Goal: Communication & Community: Connect with others

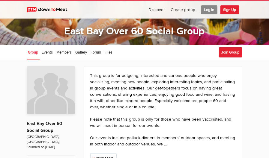
scroll to position [30, 0]
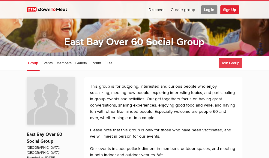
click at [229, 61] on button "Join Group" at bounding box center [230, 63] width 23 height 10
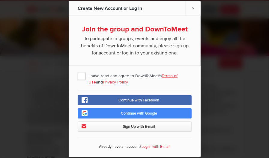
click at [80, 81] on span "I have read and agree to DownToMeet's Terms of Use and Privacy Policy" at bounding box center [135, 76] width 114 height 11
click at [0, 0] on input "I have read and agree to DownToMeet's Terms of Use and Privacy Policy" at bounding box center [0, 0] width 0 height 0
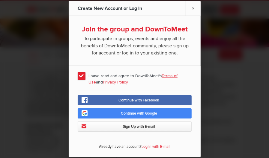
scroll to position [60, 0]
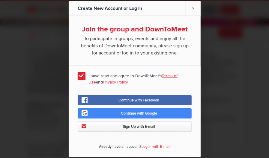
click at [112, 119] on link "Continue with Google" at bounding box center [135, 114] width 114 height 10
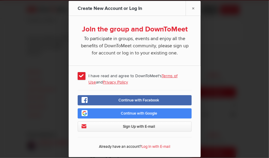
scroll to position [180, 0]
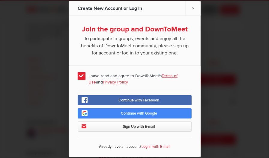
click at [114, 132] on link "Sign Up with E-mail" at bounding box center [135, 127] width 114 height 10
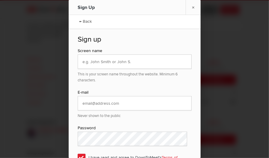
scroll to position [0, 0]
click at [116, 62] on input "text" at bounding box center [135, 62] width 114 height 14
type input "[PERSON_NAME]"
click at [84, 108] on input "email" at bounding box center [135, 104] width 114 height 14
type input "lylalauren30@gmail.com"
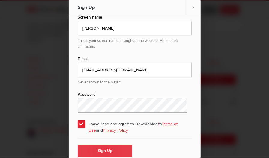
scroll to position [36, 0]
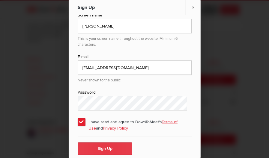
click at [98, 147] on button "Sign Up" at bounding box center [105, 149] width 55 height 13
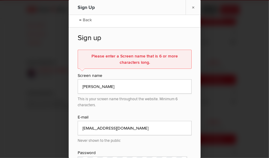
scroll to position [0, 0]
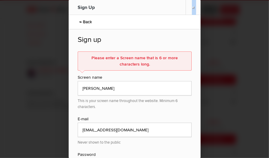
drag, startPoint x: 101, startPoint y: 92, endPoint x: 122, endPoint y: 15, distance: 80.0
click at [122, 15] on div "Sign Up" at bounding box center [111, 7] width 66 height 15
click at [104, 86] on input "[PERSON_NAME]" at bounding box center [135, 88] width 114 height 14
type input "L"
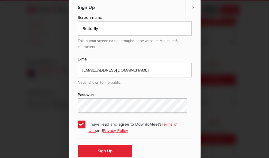
scroll to position [62, 0]
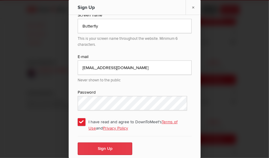
click at [96, 146] on button "Sign Up" at bounding box center [105, 149] width 55 height 13
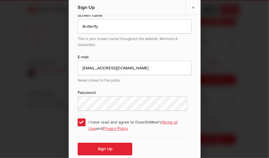
scroll to position [0, 0]
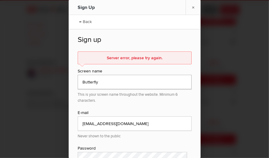
click at [100, 82] on input "Butterfly" at bounding box center [135, 82] width 114 height 14
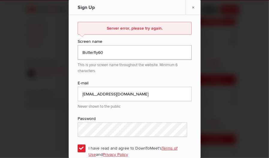
scroll to position [56, 0]
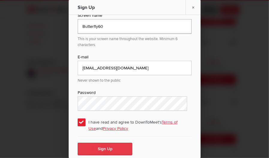
type input "Butterfly60"
click at [104, 147] on button "Sign Up" at bounding box center [105, 149] width 55 height 13
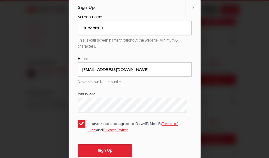
scroll to position [69, 0]
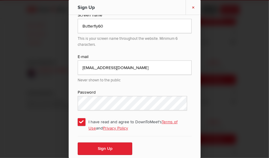
click at [194, 9] on link "×" at bounding box center [193, 7] width 15 height 15
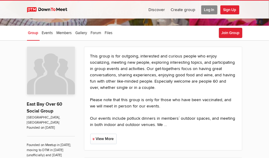
scroll to position [90, 0]
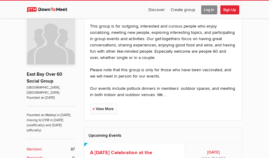
click at [206, 8] on span "Log In" at bounding box center [209, 9] width 16 height 9
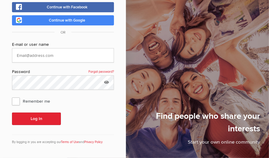
scroll to position [38, 0]
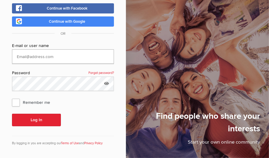
type input "Butterfly60"
click at [14, 103] on span "Remember me" at bounding box center [34, 102] width 44 height 11
click at [12, 97] on input "Remember me" at bounding box center [12, 97] width 0 height 0
checkbox input "true"
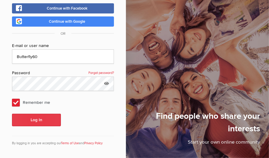
click at [33, 121] on button "Log In" at bounding box center [36, 120] width 49 height 13
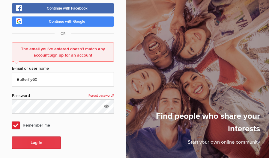
scroll to position [60, 0]
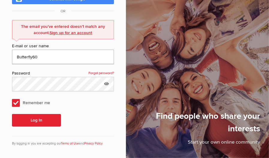
click at [41, 54] on input "Butterfly60" at bounding box center [63, 57] width 102 height 14
type input "B"
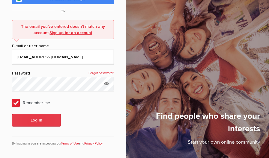
type input "lylalauren30@gmail.com"
click at [33, 121] on button "Log In" at bounding box center [36, 120] width 49 height 13
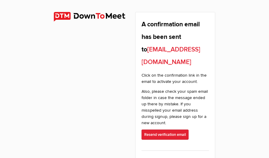
click at [60, 17] on img at bounding box center [95, 17] width 82 height 10
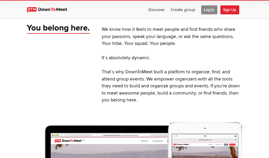
scroll to position [120, 0]
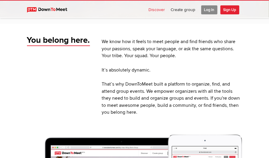
click at [156, 9] on link "Discover" at bounding box center [157, 10] width 22 height 18
select select "null"
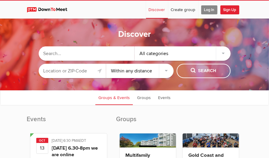
click at [81, 56] on input "text" at bounding box center [87, 54] width 96 height 14
click at [82, 54] on input "bay area 60 socialgroup" at bounding box center [87, 54] width 96 height 14
click at [107, 54] on input "bay area 60 social group" at bounding box center [87, 54] width 96 height 14
type input "bay area 60 social group"
click at [221, 54] on div "All categories" at bounding box center [183, 54] width 96 height 14
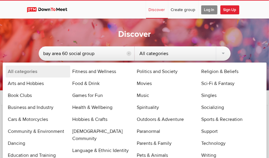
click at [221, 54] on div "All categories" at bounding box center [183, 54] width 96 height 14
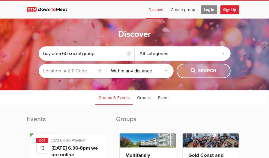
click at [202, 71] on span "Search" at bounding box center [204, 71] width 26 height 7
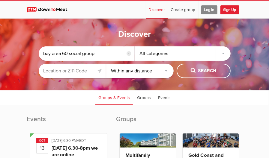
click at [78, 71] on input "text" at bounding box center [73, 71] width 68 height 14
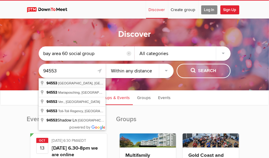
type input "[PERSON_NAME][GEOGRAPHIC_DATA], [GEOGRAPHIC_DATA]"
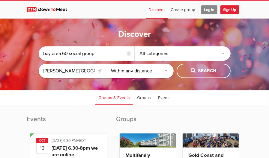
click at [165, 71] on select "Within 10 miles Within 25 miles Within 50 miles Within 100 miles Within any dis…" at bounding box center [140, 71] width 68 height 14
select select "25"
click at [106, 64] on select "Within 10 miles Within 25 miles Within 50 miles Within 100 miles Within any dis…" at bounding box center [140, 71] width 68 height 14
click at [221, 53] on div "All categories" at bounding box center [183, 54] width 96 height 14
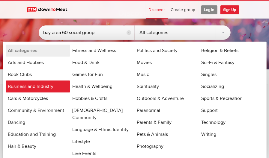
scroll to position [30, 0]
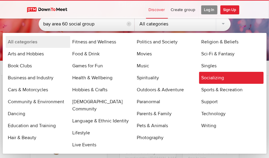
click at [216, 75] on link "Socializing" at bounding box center [231, 78] width 65 height 12
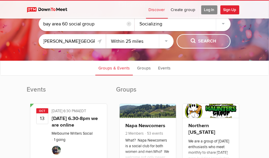
click at [209, 41] on span "Search" at bounding box center [204, 41] width 26 height 7
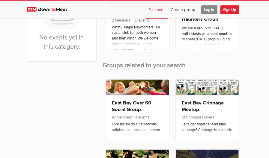
scroll to position [150, 0]
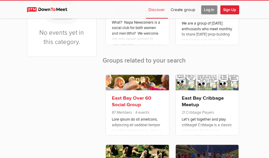
click at [133, 103] on link "East Bay Over 60 Social Group" at bounding box center [131, 101] width 39 height 13
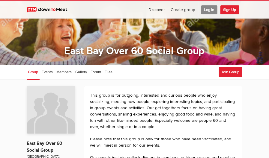
scroll to position [30, 0]
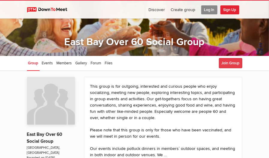
click at [226, 63] on button "Join Group" at bounding box center [230, 63] width 23 height 10
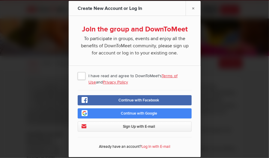
click at [82, 81] on span "I have read and agree to DownToMeet's Terms of Use and Privacy Policy" at bounding box center [135, 76] width 114 height 11
click at [0, 0] on input "I have read and agree to DownToMeet's Terms of Use and Privacy Policy" at bounding box center [0, 0] width 0 height 0
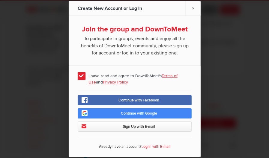
scroll to position [150, 0]
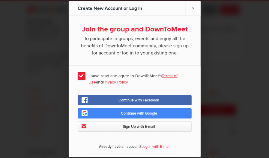
click at [92, 132] on link "Sign Up with E-mail" at bounding box center [135, 127] width 114 height 10
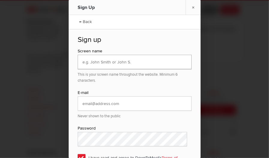
click at [111, 62] on input "text" at bounding box center [135, 62] width 114 height 14
type input "Butterfly"
click at [92, 103] on input "email" at bounding box center [135, 104] width 114 height 14
type input "lylalauren30@gmail.com"
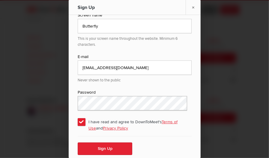
scroll to position [210, 0]
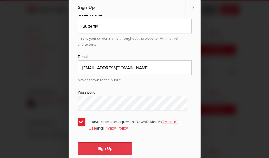
click at [96, 148] on button "Sign Up" at bounding box center [105, 149] width 55 height 13
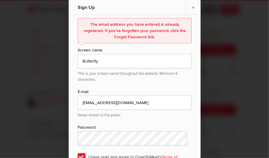
scroll to position [0, 0]
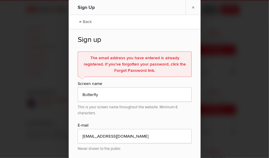
drag, startPoint x: 194, startPoint y: 8, endPoint x: 188, endPoint y: 10, distance: 6.3
click at [189, 9] on link "×" at bounding box center [193, 7] width 15 height 15
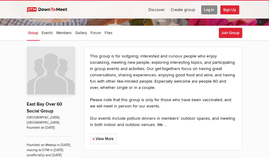
scroll to position [60, 0]
click at [46, 103] on p "East Bay Over 60 Social Group" at bounding box center [51, 105] width 48 height 20
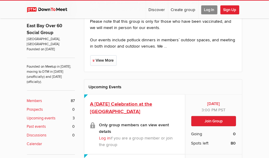
scroll to position [150, 0]
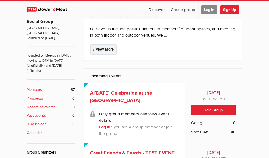
click at [101, 47] on link "View More" at bounding box center [103, 49] width 26 height 11
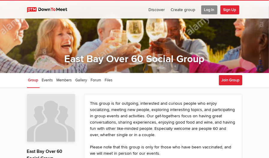
scroll to position [0, 0]
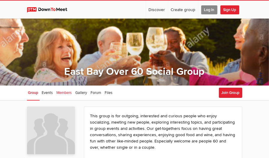
click at [71, 93] on span "Members" at bounding box center [64, 93] width 15 height 5
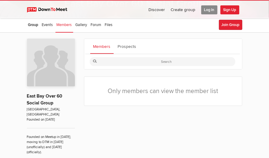
scroll to position [60, 0]
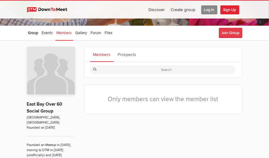
click at [234, 33] on button "Join Group" at bounding box center [230, 33] width 23 height 10
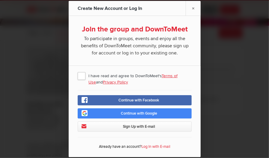
click at [82, 81] on span "I have read and agree to DownToMeet's Terms of Use and Privacy Policy" at bounding box center [135, 76] width 114 height 11
click at [0, 0] on input "I have read and agree to DownToMeet's Terms of Use and Privacy Policy" at bounding box center [0, 0] width 0 height 0
click at [94, 119] on link "Continue with Google" at bounding box center [135, 114] width 114 height 10
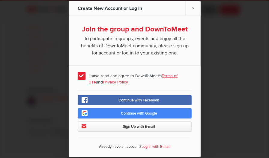
scroll to position [260, 0]
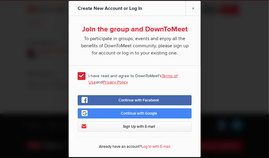
click at [151, 149] on link "Log In with E-mail" at bounding box center [156, 147] width 29 height 5
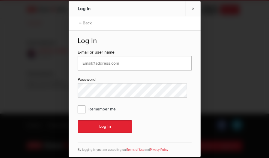
type input "lylalauren30@gmail.com"
click at [82, 108] on span "Remember me" at bounding box center [100, 109] width 44 height 11
click at [0, 0] on input "Remember me" at bounding box center [0, 0] width 0 height 0
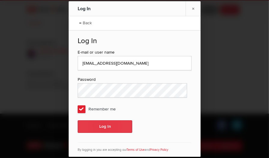
click at [101, 127] on button "Log In" at bounding box center [105, 127] width 55 height 13
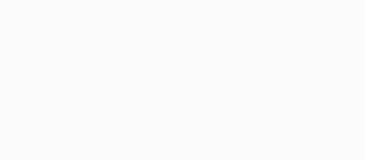
click at [187, 99] on body at bounding box center [182, 80] width 365 height 160
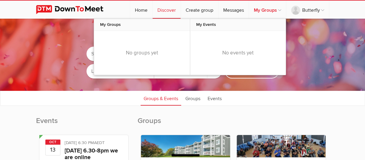
click at [259, 13] on link "My Groups" at bounding box center [267, 10] width 37 height 18
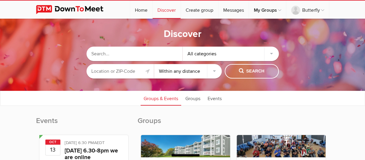
click at [125, 55] on input "text" at bounding box center [134, 54] width 96 height 14
click at [172, 69] on select "Within 10 miles Within 25 miles Within 50 miles Within 100 miles Within any dis…" at bounding box center [188, 71] width 68 height 14
click at [136, 100] on ul "Groups & Events Groups Events" at bounding box center [182, 97] width 364 height 15
click at [269, 53] on div "All categories" at bounding box center [230, 54] width 96 height 14
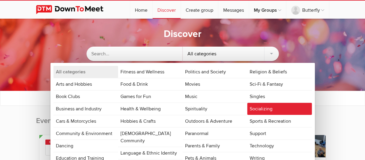
click at [254, 106] on link "Socializing" at bounding box center [279, 109] width 65 height 12
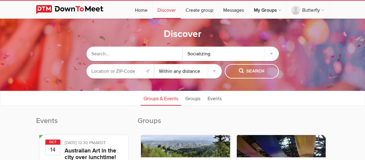
click at [210, 73] on select "Within 10 miles Within 25 miles Within 50 miles Within 100 miles Within any dis…" at bounding box center [188, 71] width 68 height 14
select select "25"
click at [154, 64] on select "Within 10 miles Within 25 miles Within 50 miles Within 100 miles Within any dis…" at bounding box center [188, 71] width 68 height 14
click at [122, 71] on input "text" at bounding box center [120, 71] width 68 height 14
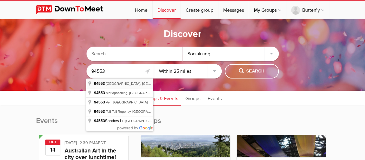
type input "[PERSON_NAME][GEOGRAPHIC_DATA], [GEOGRAPHIC_DATA]"
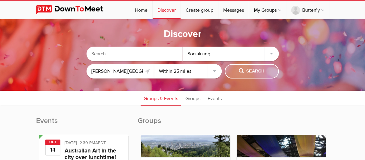
click at [254, 70] on span "Search" at bounding box center [252, 71] width 26 height 7
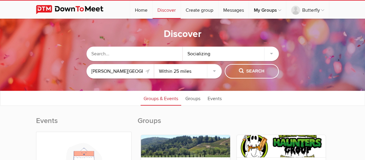
click at [140, 52] on input "text" at bounding box center [134, 54] width 96 height 14
click at [135, 53] on input "bay area" at bounding box center [134, 54] width 96 height 14
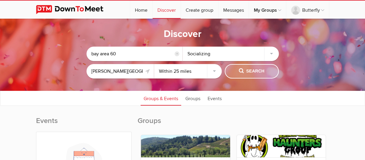
type input "bay area 60"
click at [247, 71] on span "Search" at bounding box center [252, 71] width 26 height 7
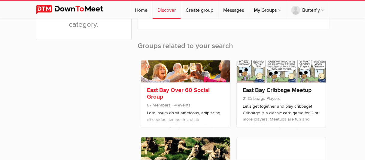
scroll to position [180, 0]
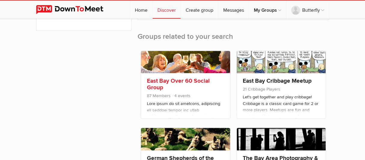
click at [160, 86] on link "East Bay Over 60 Social Group" at bounding box center [178, 84] width 63 height 14
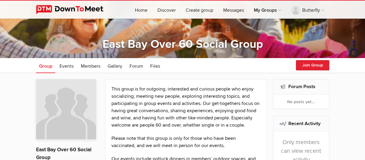
scroll to position [30, 0]
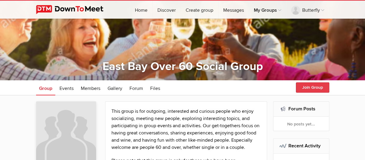
click at [312, 86] on button "Join Group" at bounding box center [312, 87] width 33 height 10
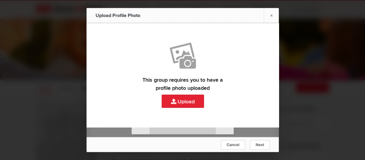
click at [185, 100] on link "Upload" at bounding box center [182, 71] width 192 height 96
type input "C:\fakepath\Black Turtle Neck GL.jpeg"
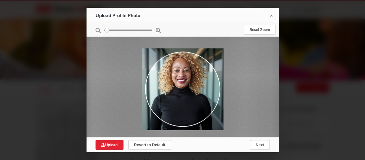
type input "0.2657"
click at [107, 30] on input "zoom" at bounding box center [128, 29] width 48 height 1
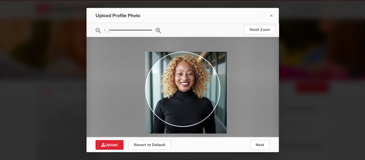
drag, startPoint x: 165, startPoint y: 122, endPoint x: 175, endPoint y: 123, distance: 10.0
click at [175, 123] on div at bounding box center [186, 93] width 82 height 82
click at [259, 142] on span "Next" at bounding box center [259, 144] width 8 height 5
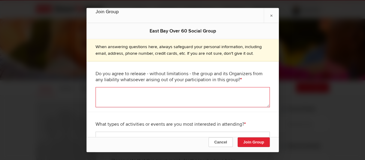
click at [112, 92] on textarea at bounding box center [182, 97] width 174 height 20
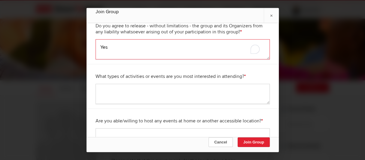
scroll to position [53, 0]
type textarea "Yes"
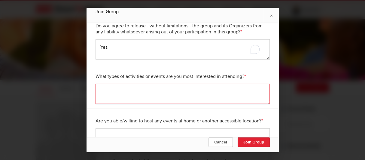
click at [109, 84] on textarea at bounding box center [182, 94] width 174 height 20
click at [133, 86] on textarea "Hiking, movies, gathering" at bounding box center [182, 94] width 174 height 20
click at [167, 86] on textarea "Hiking, movies, social gathering" at bounding box center [182, 94] width 174 height 20
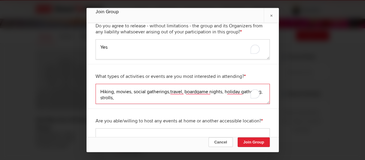
scroll to position [90, 0]
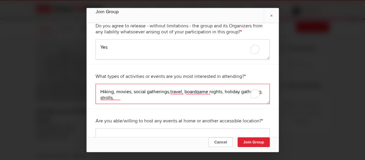
click at [156, 91] on textarea "Hiking, movies, social gatherings,travel, boardgame nights, holiday gathering, …" at bounding box center [182, 94] width 174 height 20
type textarea "Hiking, movies, social gatherings,travel, boardgame nights, holiday gathering, …"
click at [132, 131] on textarea "To enrich screen reader interactions, please activate Accessibility in Grammarl…" at bounding box center [182, 138] width 174 height 20
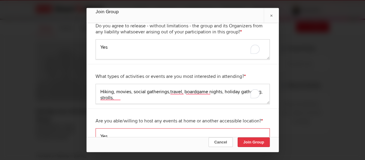
type textarea "Yes"
click at [254, 141] on button "Join Group" at bounding box center [253, 142] width 32 height 10
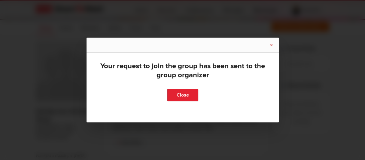
click at [272, 45] on link "×" at bounding box center [270, 45] width 15 height 15
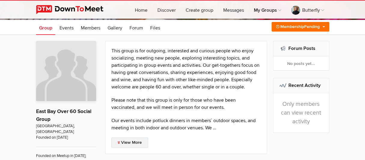
click at [131, 143] on link "View More" at bounding box center [129, 142] width 37 height 10
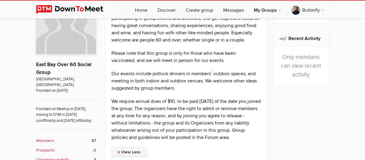
scroll to position [150, 0]
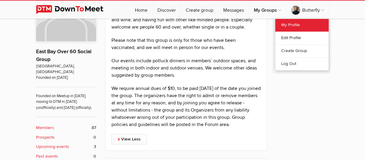
click at [287, 25] on link "My Profile" at bounding box center [301, 25] width 53 height 13
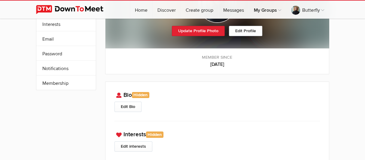
scroll to position [150, 0]
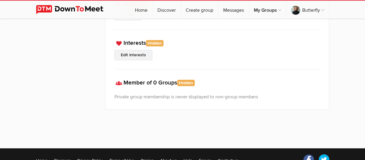
click at [141, 53] on link "Edit interests" at bounding box center [133, 55] width 38 height 10
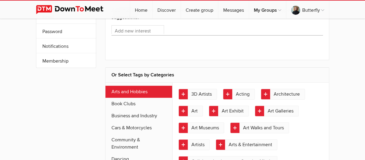
scroll to position [90, 0]
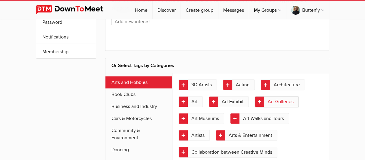
click at [266, 100] on link "Art Galleries" at bounding box center [276, 101] width 44 height 11
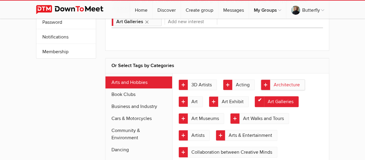
click at [281, 82] on link "Architecture" at bounding box center [282, 84] width 44 height 11
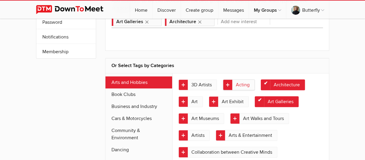
click at [241, 83] on link "Acting" at bounding box center [239, 84] width 32 height 11
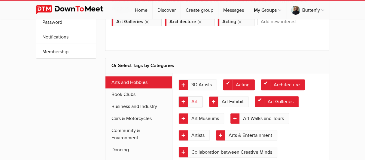
click at [192, 102] on link "Art" at bounding box center [190, 101] width 24 height 11
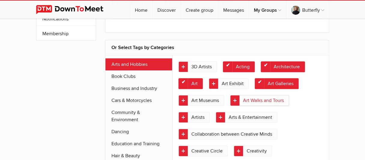
scroll to position [120, 0]
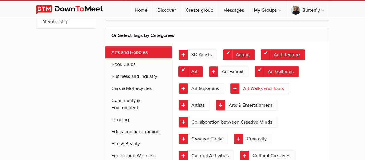
click at [254, 86] on link "Art Walks and Tours" at bounding box center [259, 88] width 59 height 11
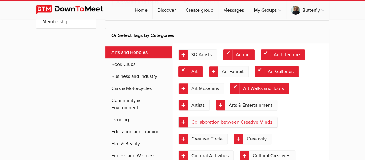
click at [215, 119] on link "Collaboration between Creative Minds" at bounding box center [227, 121] width 99 height 11
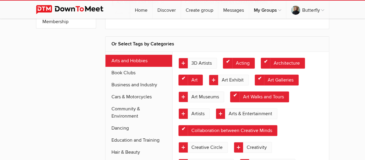
scroll to position [180, 0]
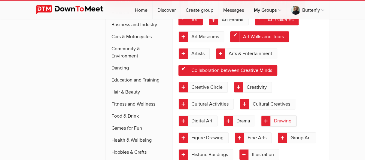
click at [276, 118] on link "Drawing" at bounding box center [278, 120] width 35 height 11
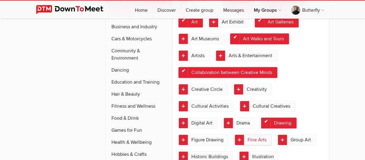
click at [253, 138] on link "Fine Arts" at bounding box center [252, 139] width 37 height 11
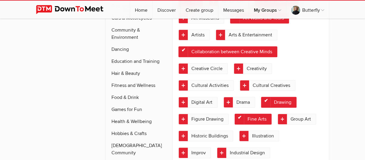
scroll to position [210, 0]
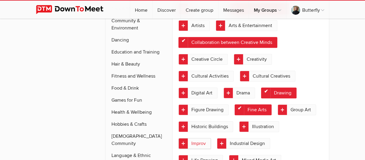
click at [205, 139] on link "Improv" at bounding box center [194, 143] width 32 height 11
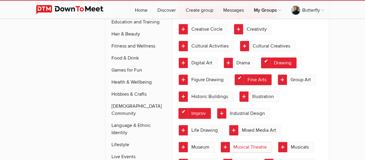
click at [235, 144] on link "Musical Theatre" at bounding box center [245, 146] width 51 height 11
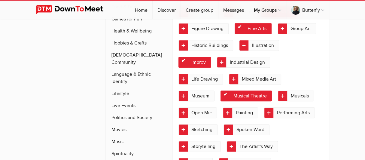
scroll to position [300, 0]
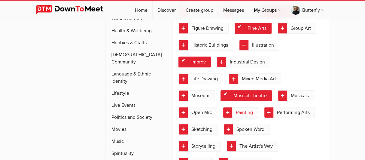
click at [240, 107] on link "Painting" at bounding box center [240, 112] width 35 height 11
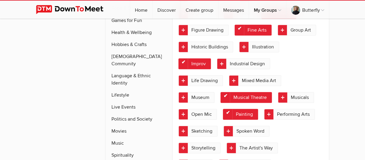
scroll to position [330, 0]
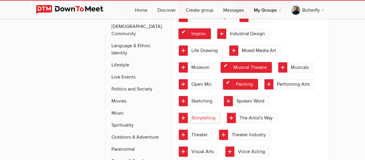
click at [205, 114] on link "Storytelling" at bounding box center [199, 117] width 42 height 11
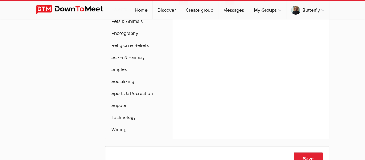
scroll to position [510, 0]
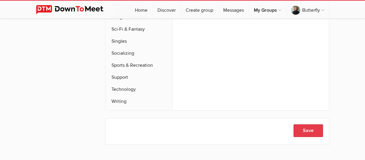
click at [302, 124] on button "Save" at bounding box center [307, 130] width 29 height 13
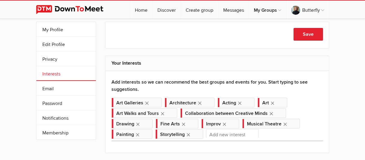
scroll to position [0, 0]
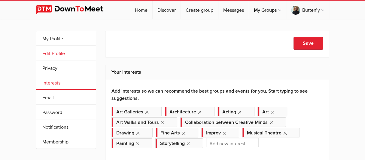
click at [57, 55] on link "Edit Profile" at bounding box center [65, 53] width 59 height 14
select select
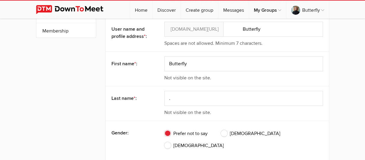
scroll to position [120, 0]
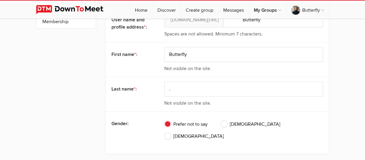
click at [224, 132] on span "[DEMOGRAPHIC_DATA]" at bounding box center [193, 135] width 59 height 7
click at [164, 132] on input "[DEMOGRAPHIC_DATA]" at bounding box center [164, 132] width 0 height 0
radio input "true"
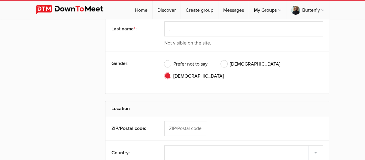
scroll to position [210, 0]
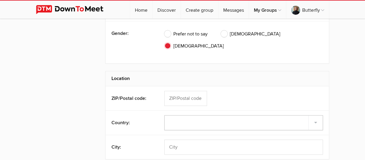
click at [314, 115] on select "Select country [GEOGRAPHIC_DATA] –––––––––– [GEOGRAPHIC_DATA] [GEOGRAPHIC_DATA]…" at bounding box center [243, 122] width 158 height 15
select select "[GEOGRAPHIC_DATA]"
click at [164, 115] on select "Select country [GEOGRAPHIC_DATA] –––––––––– [GEOGRAPHIC_DATA] [GEOGRAPHIC_DATA]…" at bounding box center [243, 122] width 158 height 15
click at [175, 139] on select "[US_STATE] [US_STATE] [US_STATE] [US_STATE] [US_STATE] Armed Forces Americas Ar…" at bounding box center [243, 146] width 158 height 15
select select "CA"
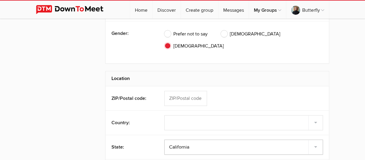
click at [164, 139] on select "[US_STATE] [US_STATE] [US_STATE] [US_STATE] [US_STATE] Armed Forces Americas Ar…" at bounding box center [243, 146] width 158 height 15
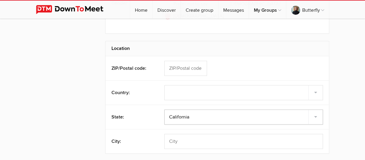
scroll to position [270, 0]
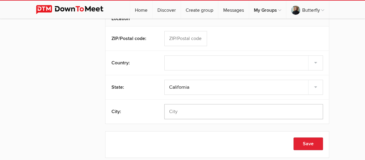
click at [201, 108] on input "text" at bounding box center [243, 111] width 158 height 15
type input "[PERSON_NAME]"
type input "94553"
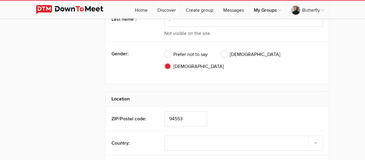
scroll to position [207, 0]
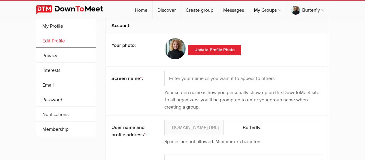
scroll to position [0, 0]
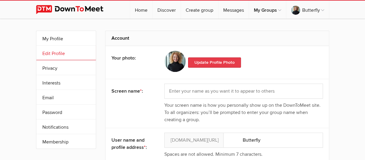
click at [206, 61] on link "Update Profile Photo" at bounding box center [214, 62] width 53 height 10
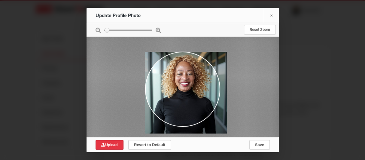
click at [117, 144] on span "Upload" at bounding box center [109, 144] width 17 height 5
click at [272, 16] on link "×" at bounding box center [270, 15] width 15 height 15
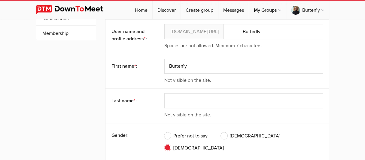
scroll to position [120, 0]
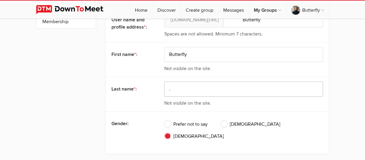
click at [176, 95] on input "." at bounding box center [243, 88] width 158 height 15
click at [170, 96] on input ".Lauren" at bounding box center [243, 88] width 158 height 15
click at [200, 96] on input "Lauren" at bounding box center [243, 88] width 158 height 15
type input "Lauren"
click at [185, 111] on div "Last name * : Lauren Not visible on the site." at bounding box center [216, 94] width 223 height 35
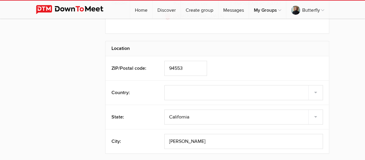
scroll to position [270, 0]
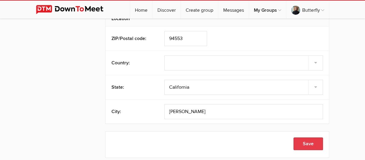
click at [304, 138] on button "Save" at bounding box center [307, 143] width 29 height 13
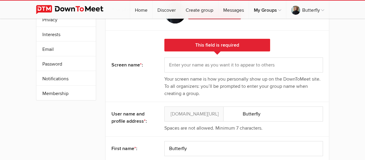
scroll to position [0, 0]
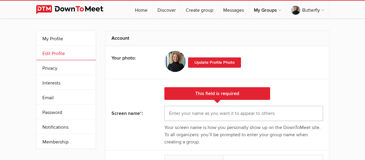
click at [191, 114] on input "text" at bounding box center [243, 113] width 158 height 15
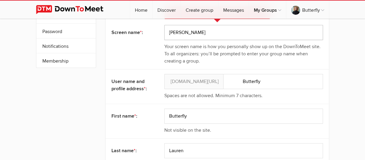
scroll to position [90, 0]
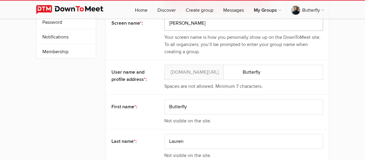
type input "[PERSON_NAME]"
click at [195, 113] on input "Butterfly" at bounding box center [243, 106] width 158 height 15
type input "B"
type input "[PERSON_NAME]"
click at [178, 94] on div "User name and profile address * : Butterfly [DOMAIN_NAME][URL] Spaces are not a…" at bounding box center [216, 77] width 223 height 35
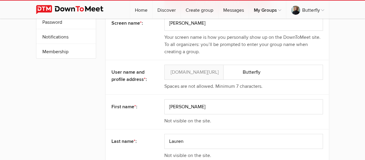
scroll to position [30, 0]
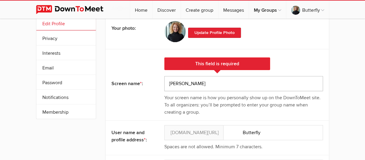
click at [180, 82] on input "[PERSON_NAME]" at bounding box center [243, 83] width 158 height 15
type input "L"
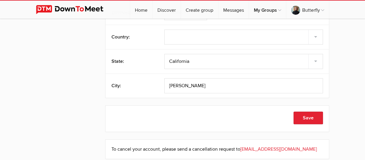
scroll to position [330, 0]
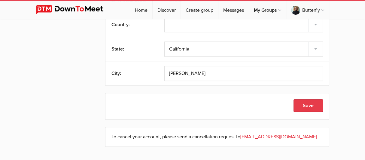
type input "Butterfly"
click at [308, 99] on button "Save" at bounding box center [307, 105] width 29 height 13
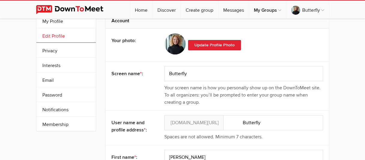
scroll to position [0, 0]
